Goal: Communication & Community: Ask a question

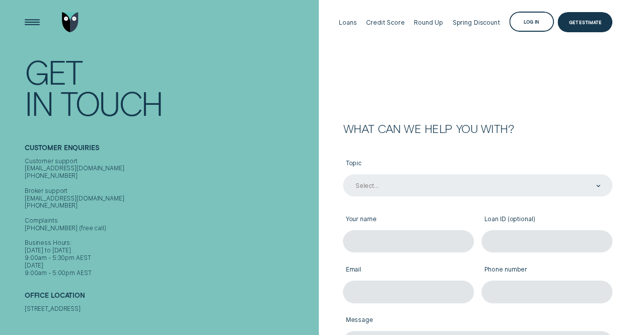
click at [401, 181] on div "Select..." at bounding box center [477, 185] width 269 height 22
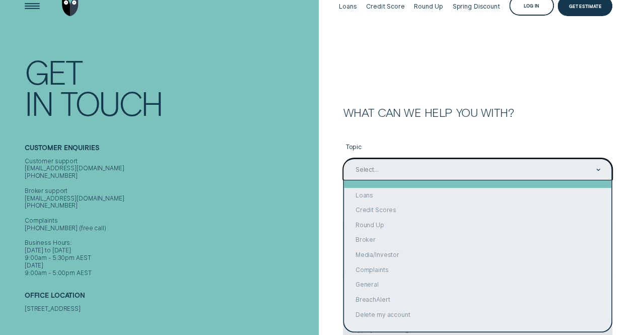
scroll to position [18, 0]
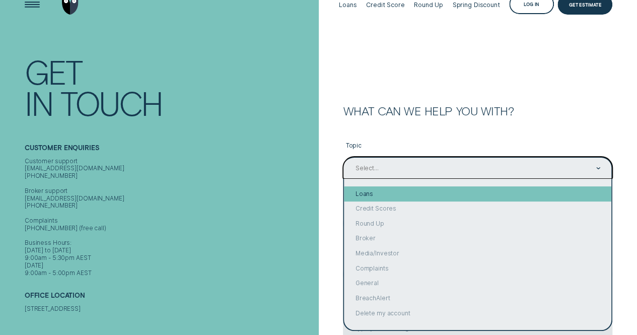
click at [380, 196] on div "Loans" at bounding box center [477, 193] width 267 height 15
type input "Loans"
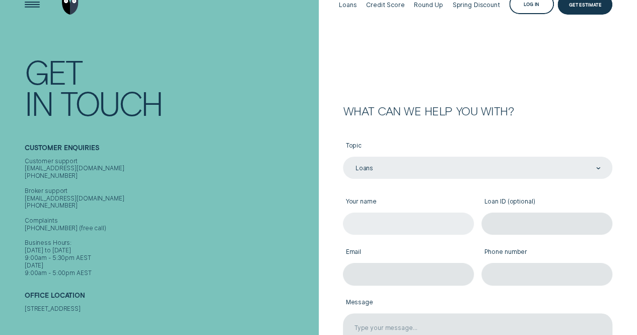
click at [379, 221] on input "Your name" at bounding box center [408, 223] width 131 height 22
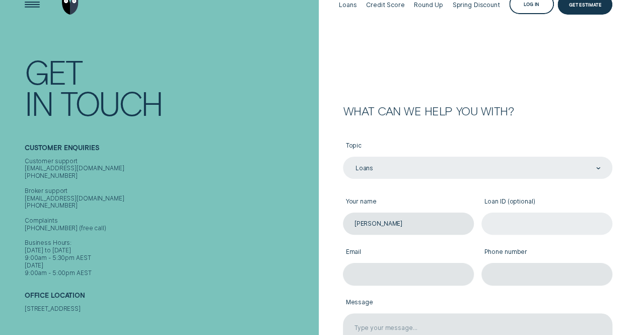
type input "[PERSON_NAME]"
click at [527, 221] on input "Loan ID (optional)" at bounding box center [546, 223] width 131 height 22
paste input "310653"
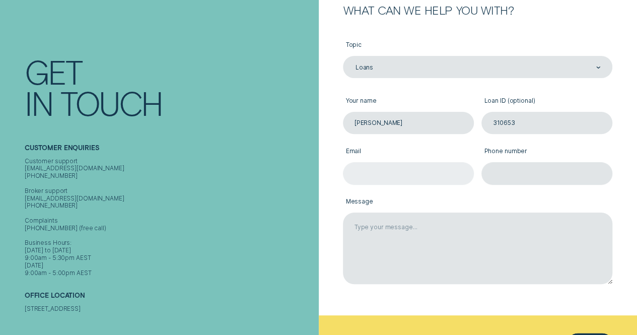
type input "310653"
click at [429, 167] on input "Email" at bounding box center [408, 173] width 131 height 22
type input "[EMAIL_ADDRESS][DOMAIN_NAME]"
click at [511, 172] on input "Phone number" at bounding box center [546, 173] width 131 height 22
type input "0427439650"
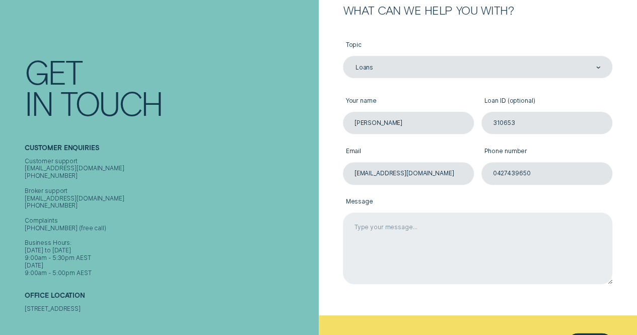
click at [420, 235] on textarea "Message" at bounding box center [477, 247] width 269 height 71
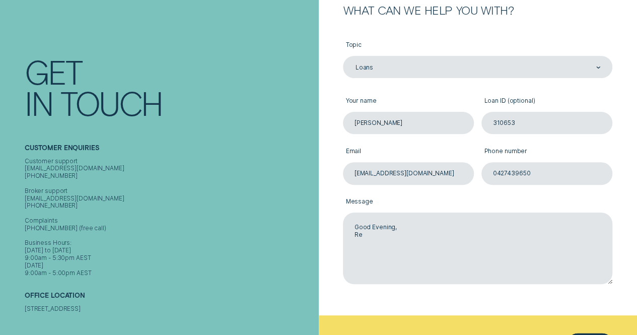
scroll to position [293, 0]
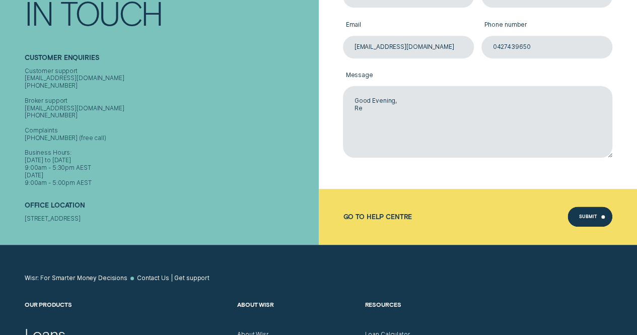
scroll to position [142, 0]
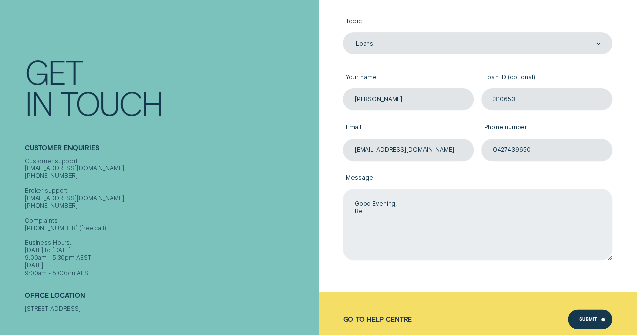
click at [386, 211] on textarea "Good Evening, Re" at bounding box center [477, 224] width 269 height 71
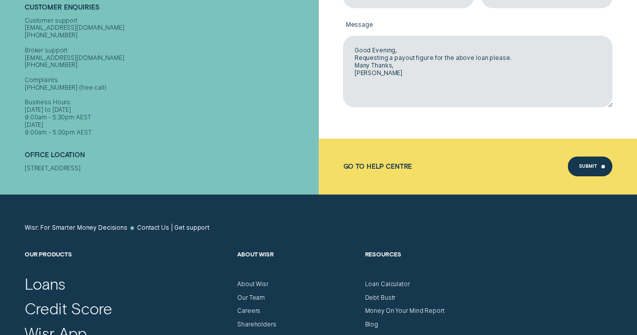
scroll to position [201, 0]
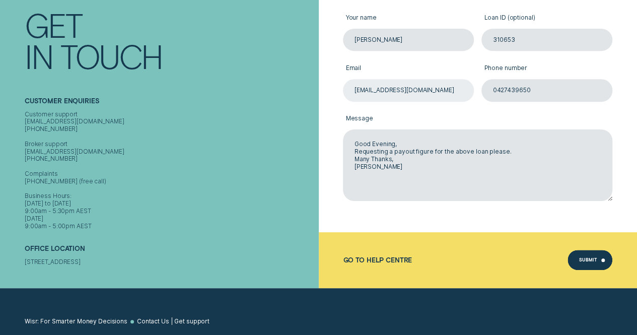
type textarea "Good Evening, Requesting a payout figure for the above loan please. Many Thanks…"
click at [433, 84] on input "[EMAIL_ADDRESS][DOMAIN_NAME]" at bounding box center [408, 90] width 131 height 22
click at [449, 85] on input "[EMAIL_ADDRESS][DOMAIN_NAME]" at bounding box center [408, 90] width 131 height 22
click at [566, 112] on label "Message" at bounding box center [477, 119] width 269 height 21
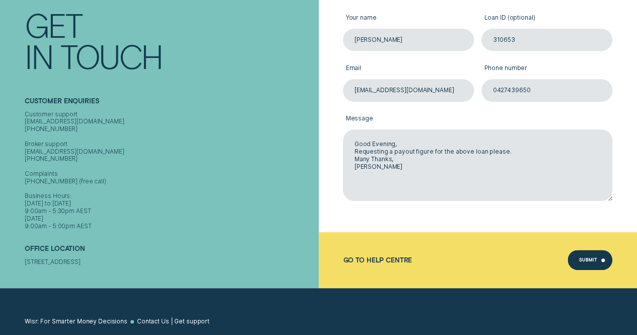
click at [566, 129] on textarea "Good Evening, Requesting a payout figure for the above loan please. Many Thanks…" at bounding box center [477, 164] width 269 height 71
click at [587, 256] on div "Submit" at bounding box center [589, 260] width 45 height 20
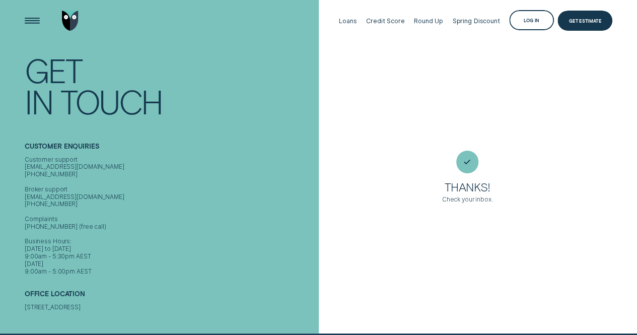
scroll to position [0, 0]
